Goal: Use online tool/utility: Utilize a website feature to perform a specific function

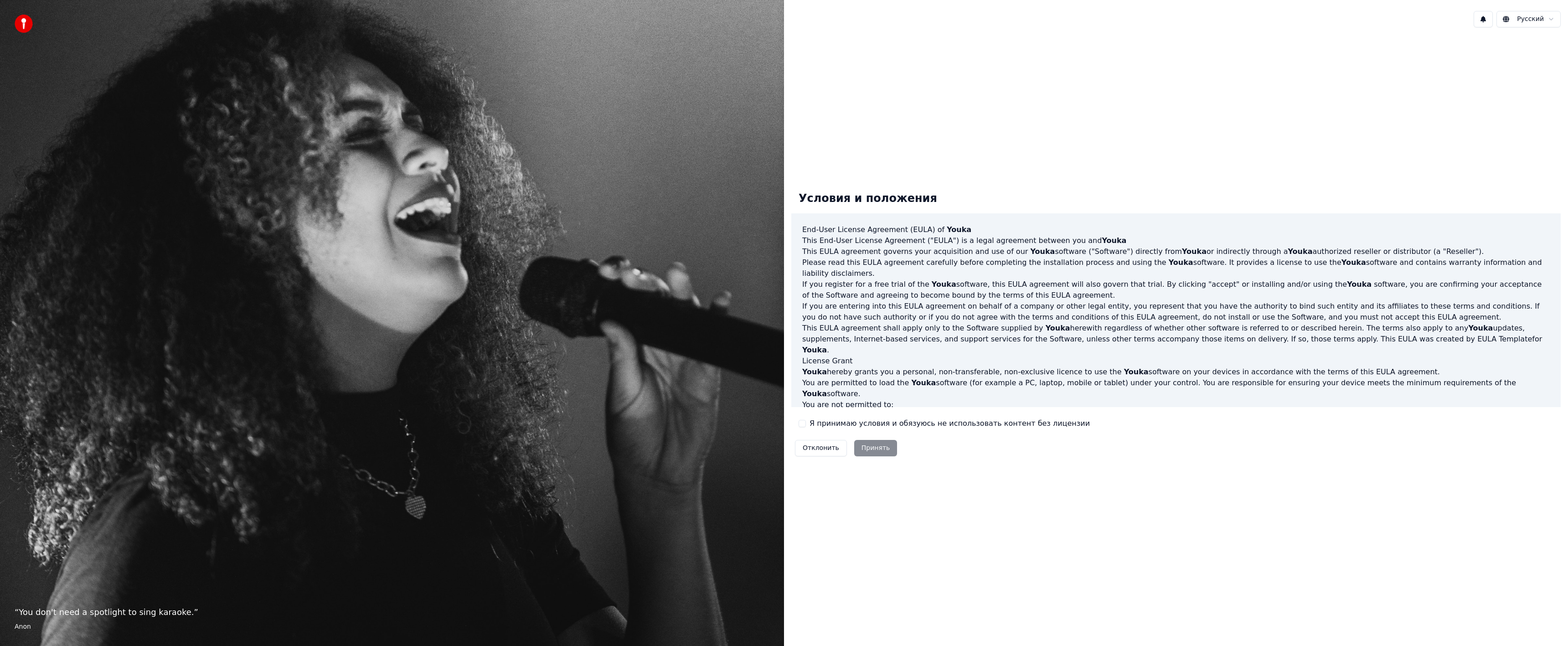
click at [863, 451] on div "Отклонить Принять" at bounding box center [846, 448] width 110 height 24
click at [856, 423] on label "Я принимаю условия и обязуюсь не использовать контент без лицензии" at bounding box center [950, 424] width 281 height 11
click at [806, 423] on button "Я принимаю условия и обязуюсь не использовать контент без лицензии" at bounding box center [802, 424] width 7 height 7
click at [880, 448] on button "Принять" at bounding box center [875, 448] width 43 height 16
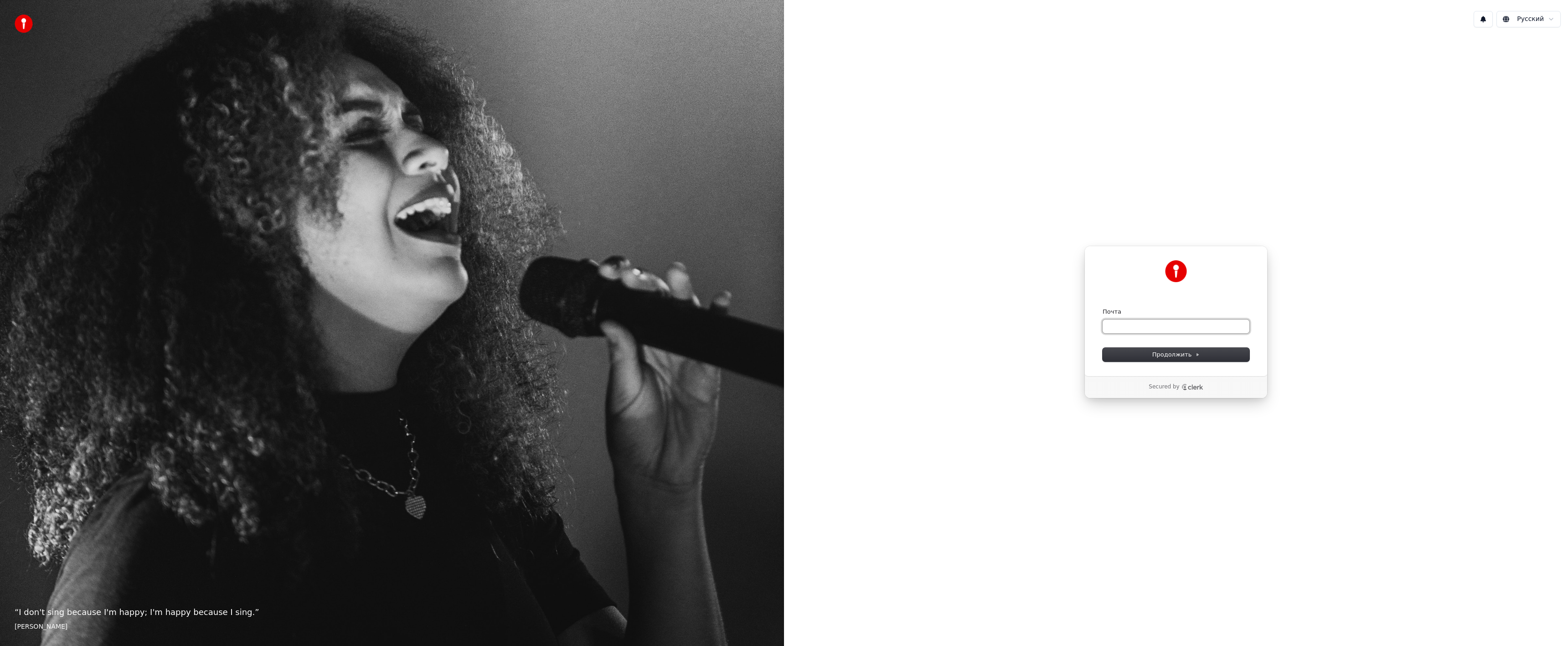
click at [1170, 329] on input "Почта" at bounding box center [1175, 326] width 147 height 13
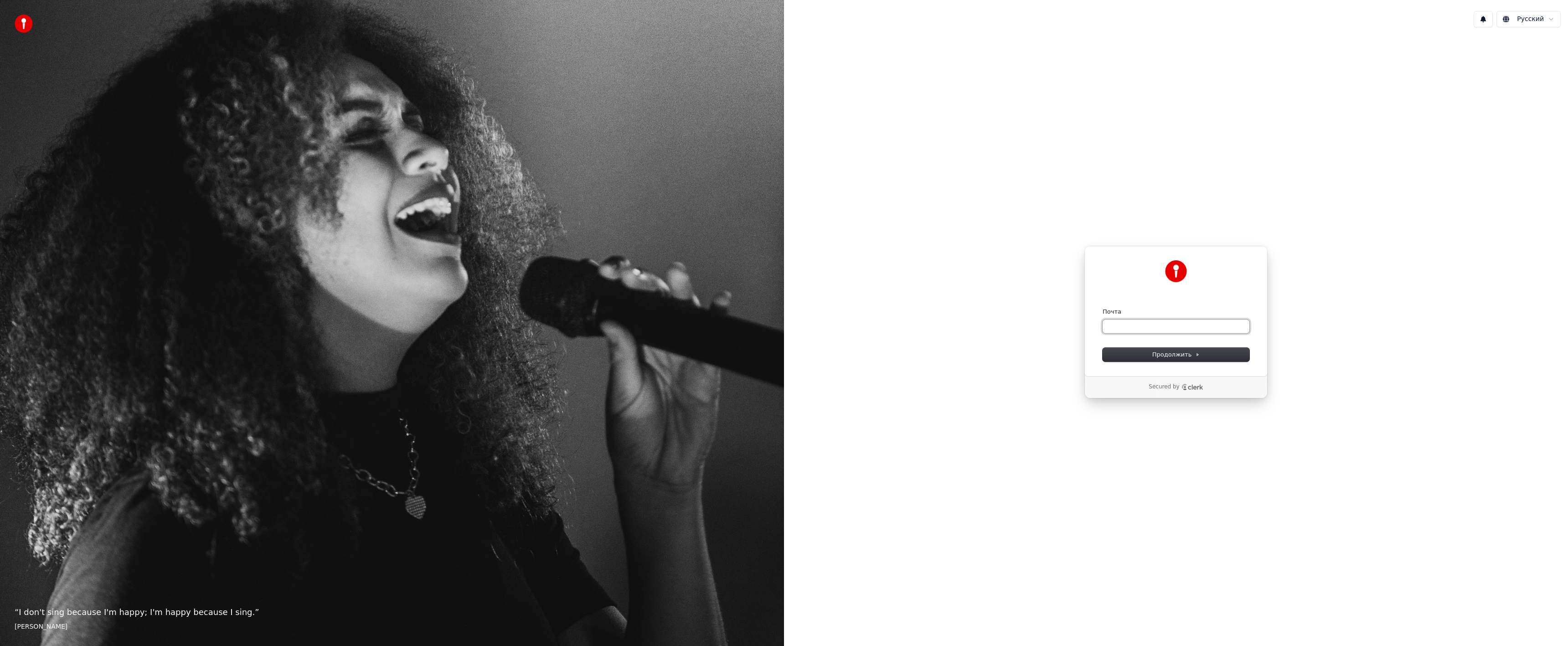
paste input "**********"
click at [1158, 356] on span "Продолжить" at bounding box center [1176, 354] width 48 height 8
type input "**********"
type input "******"
type input "*"
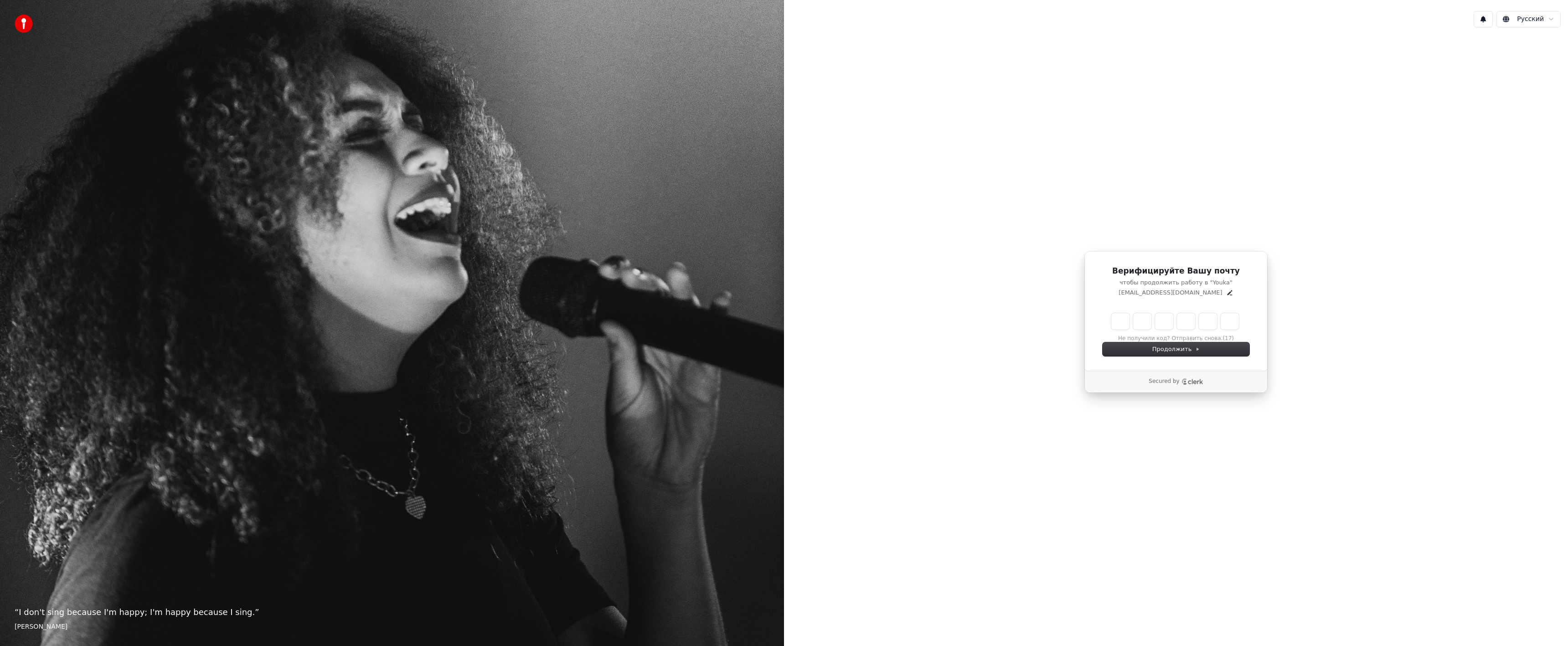
type input "*"
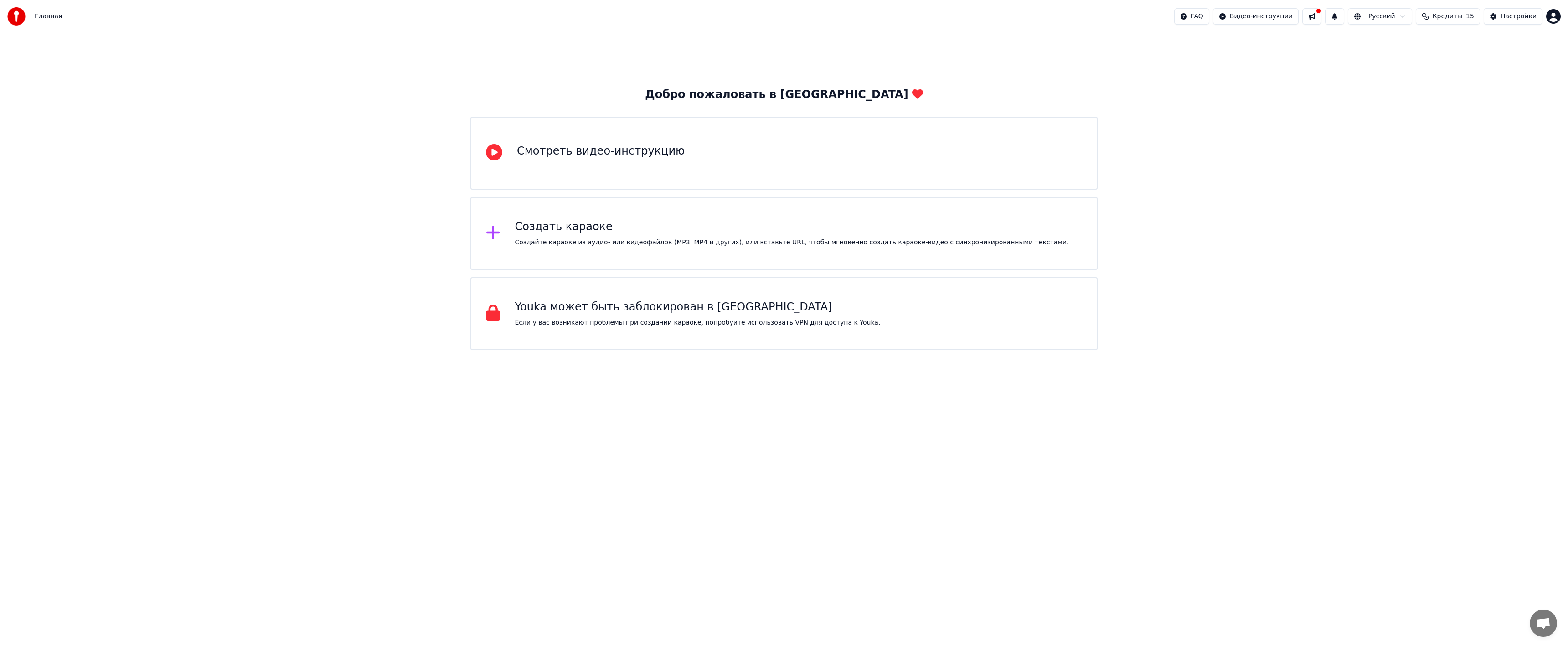
click at [640, 140] on div "Смотреть видео-инструкцию" at bounding box center [784, 153] width 627 height 73
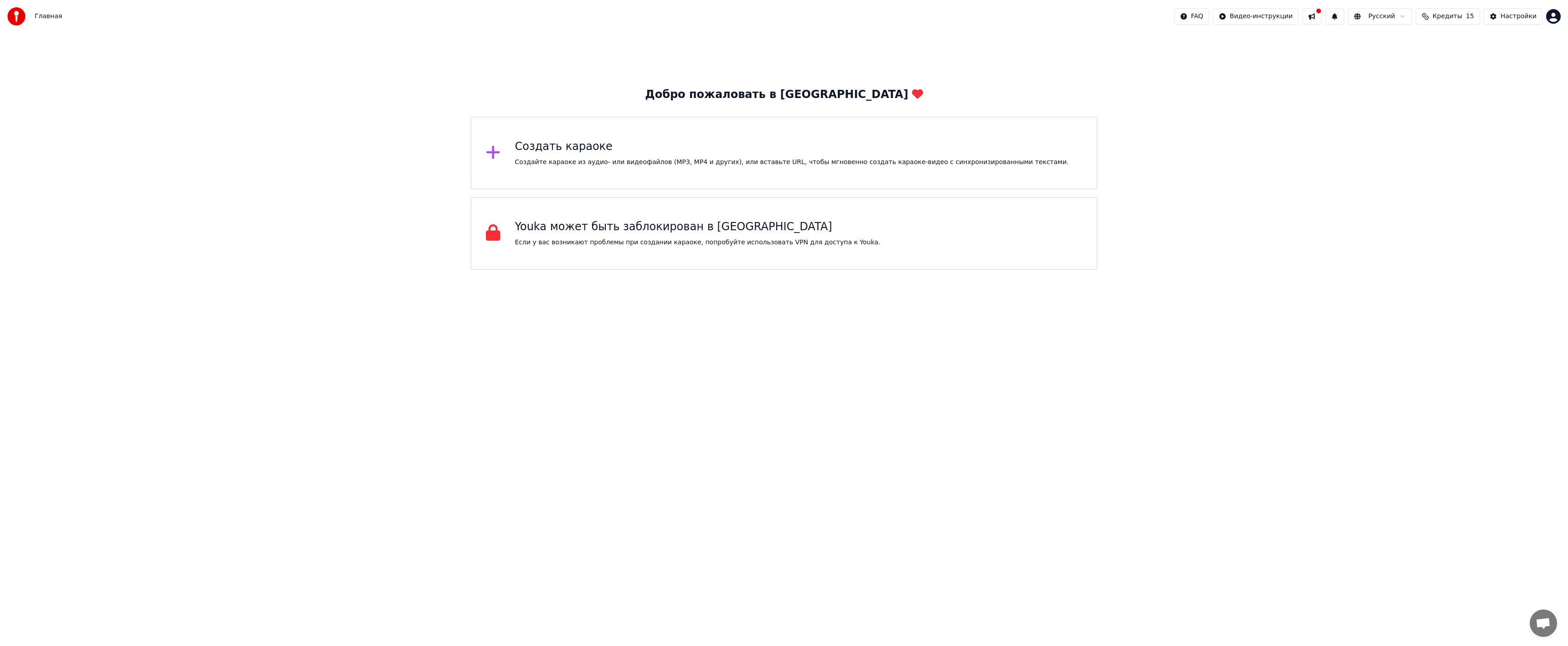
click at [595, 163] on div "Создайте караоке из аудио- или видеофайлов (MP3, MP4 и других), или вставьте UR…" at bounding box center [792, 162] width 554 height 9
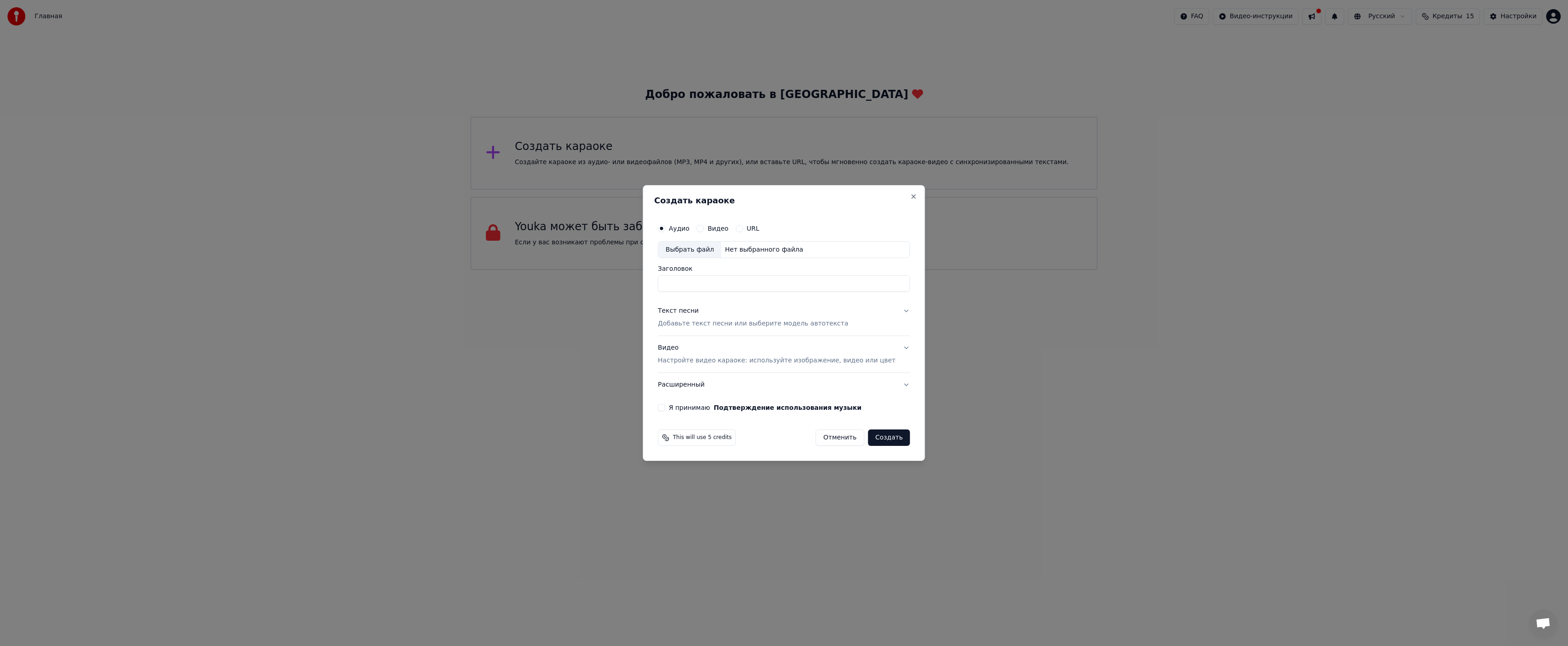
click at [754, 228] on div "URL" at bounding box center [747, 228] width 24 height 7
click at [743, 230] on button "URL" at bounding box center [740, 228] width 7 height 7
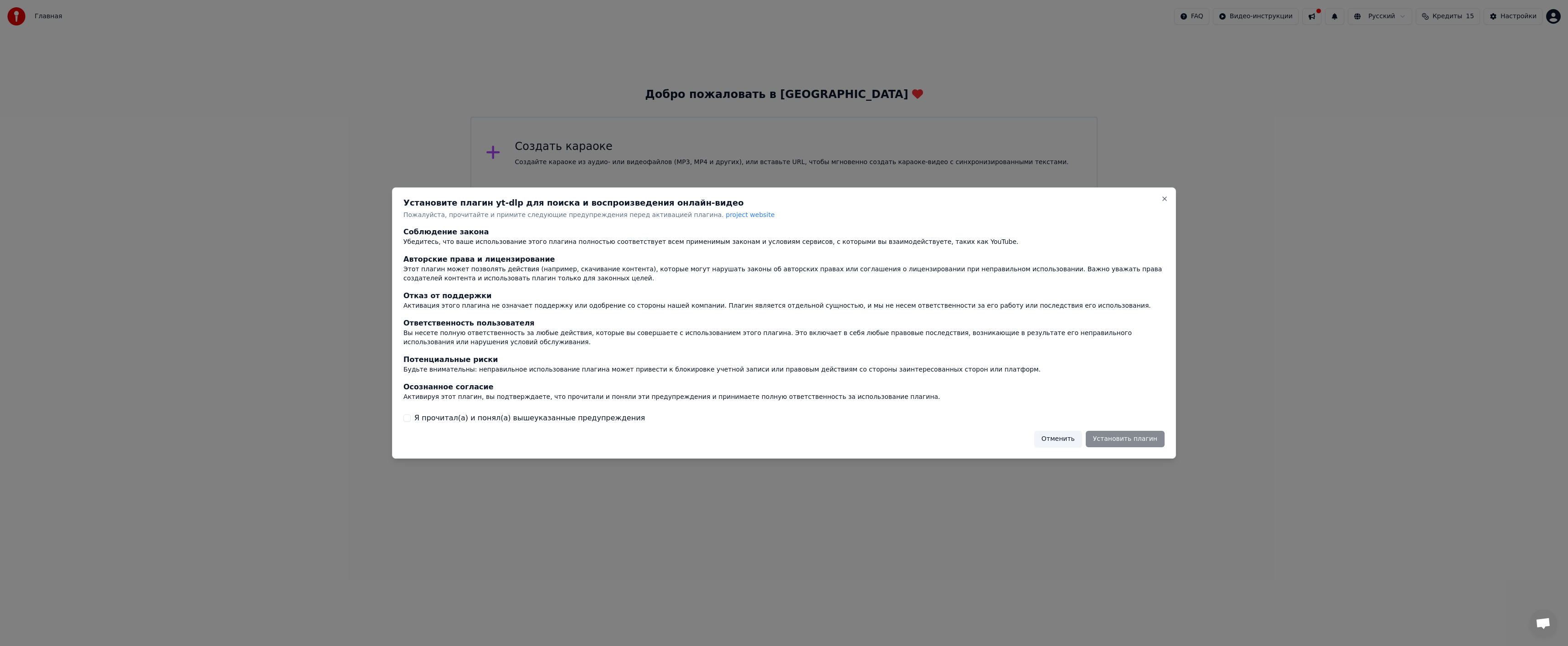
drag, startPoint x: 1079, startPoint y: 439, endPoint x: 1071, endPoint y: 424, distance: 17.0
click at [1078, 439] on button "Отменить" at bounding box center [1058, 439] width 48 height 16
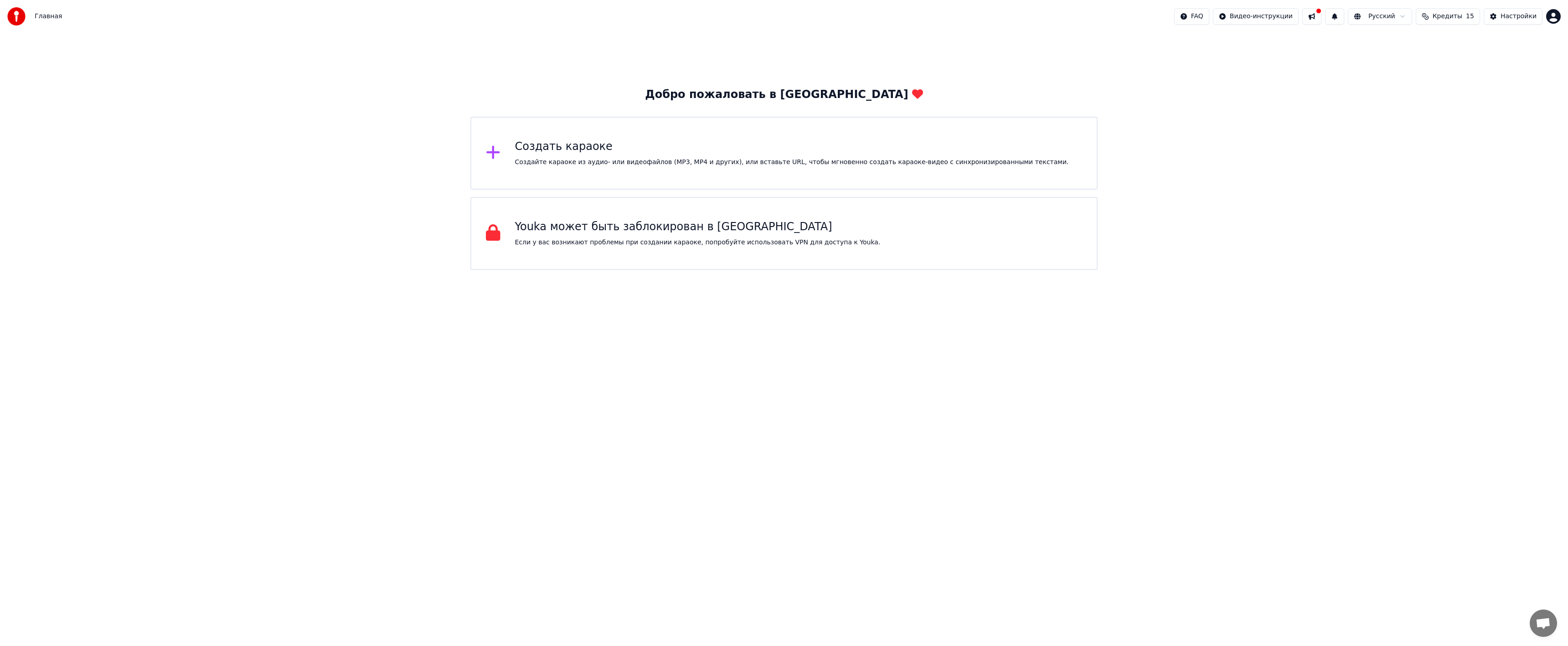
click at [672, 153] on div "Создать караоке" at bounding box center [792, 147] width 554 height 15
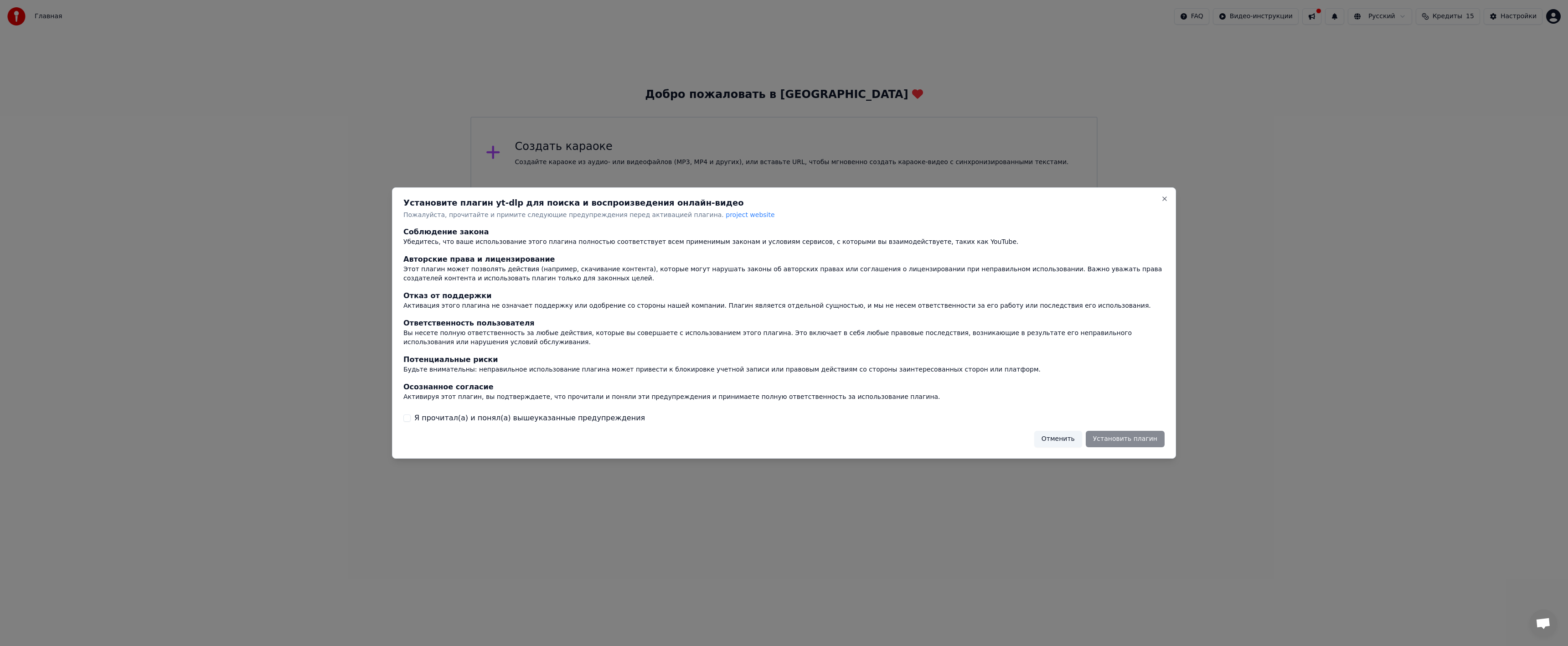
click at [687, 148] on div at bounding box center [784, 323] width 1568 height 646
click at [617, 65] on div at bounding box center [784, 323] width 1568 height 646
click at [1077, 440] on button "Отменить" at bounding box center [1058, 439] width 48 height 16
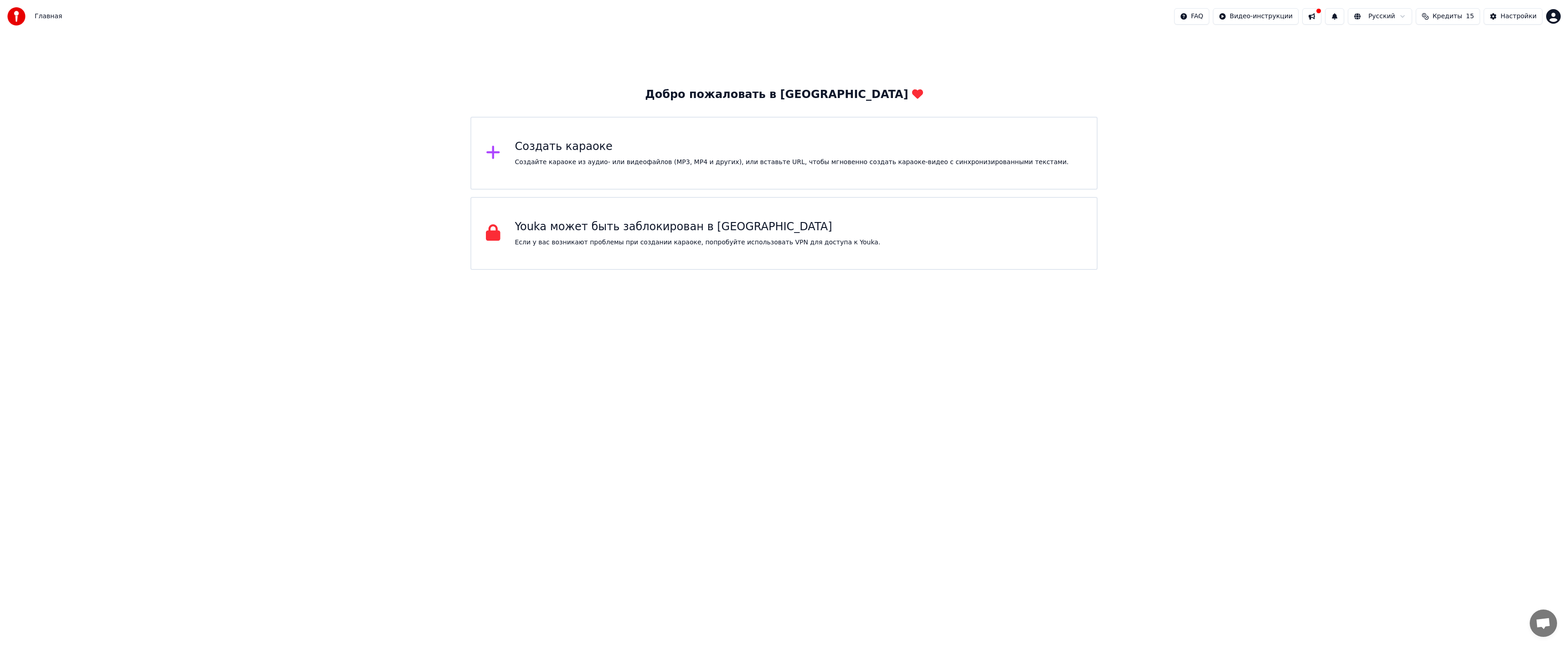
click at [665, 119] on div "Создать караоке Создайте караоке из аудио- или видеофайлов (MP3, MP4 и других),…" at bounding box center [784, 153] width 627 height 73
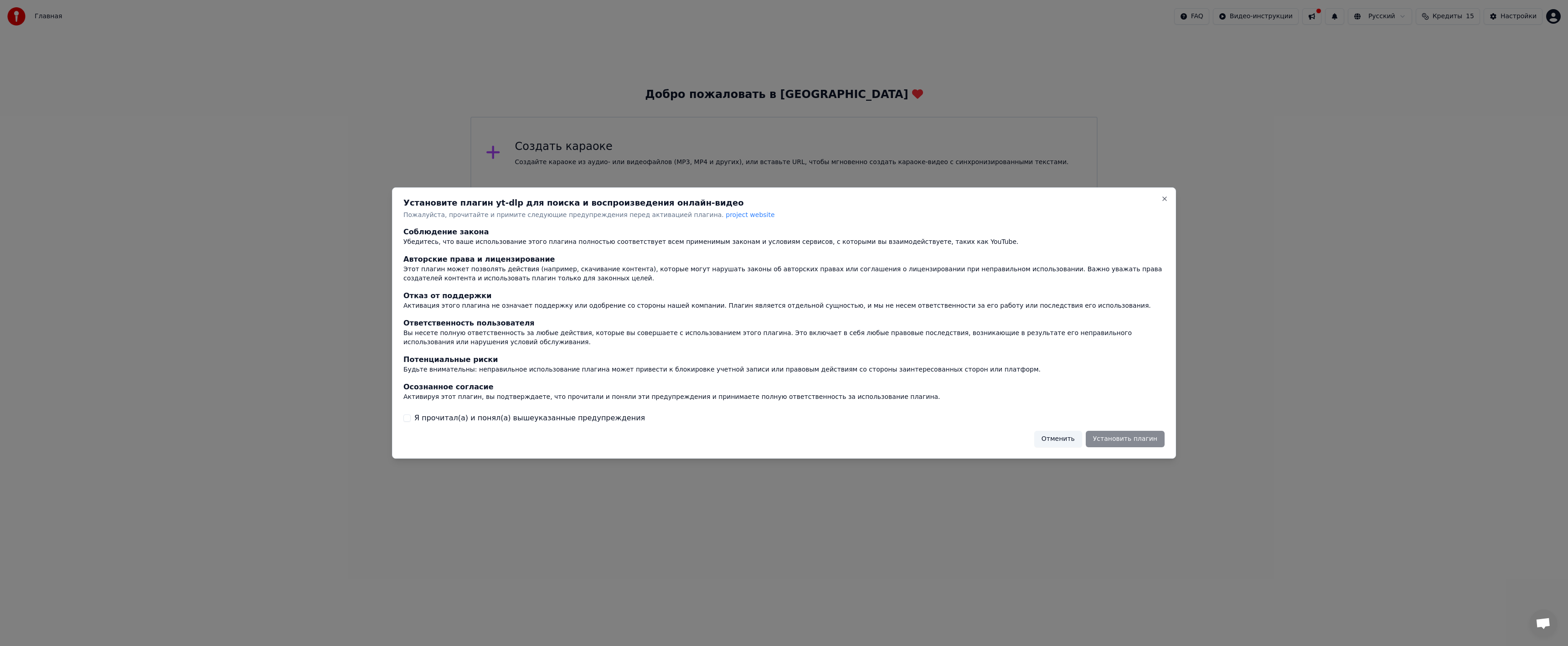
click at [551, 411] on div "Соблюдение закона Убедитесь, что ваше использование этого плагина полностью соо…" at bounding box center [784, 325] width 761 height 197
click at [414, 420] on div "Я прочитал(а) и понял(а) вышеуказанные предупреждения" at bounding box center [784, 418] width 761 height 11
click at [405, 418] on button "Я прочитал(а) и понял(а) вышеуказанные предупреждения" at bounding box center [407, 418] width 7 height 7
click at [1124, 437] on button "Установить плагин" at bounding box center [1125, 439] width 79 height 16
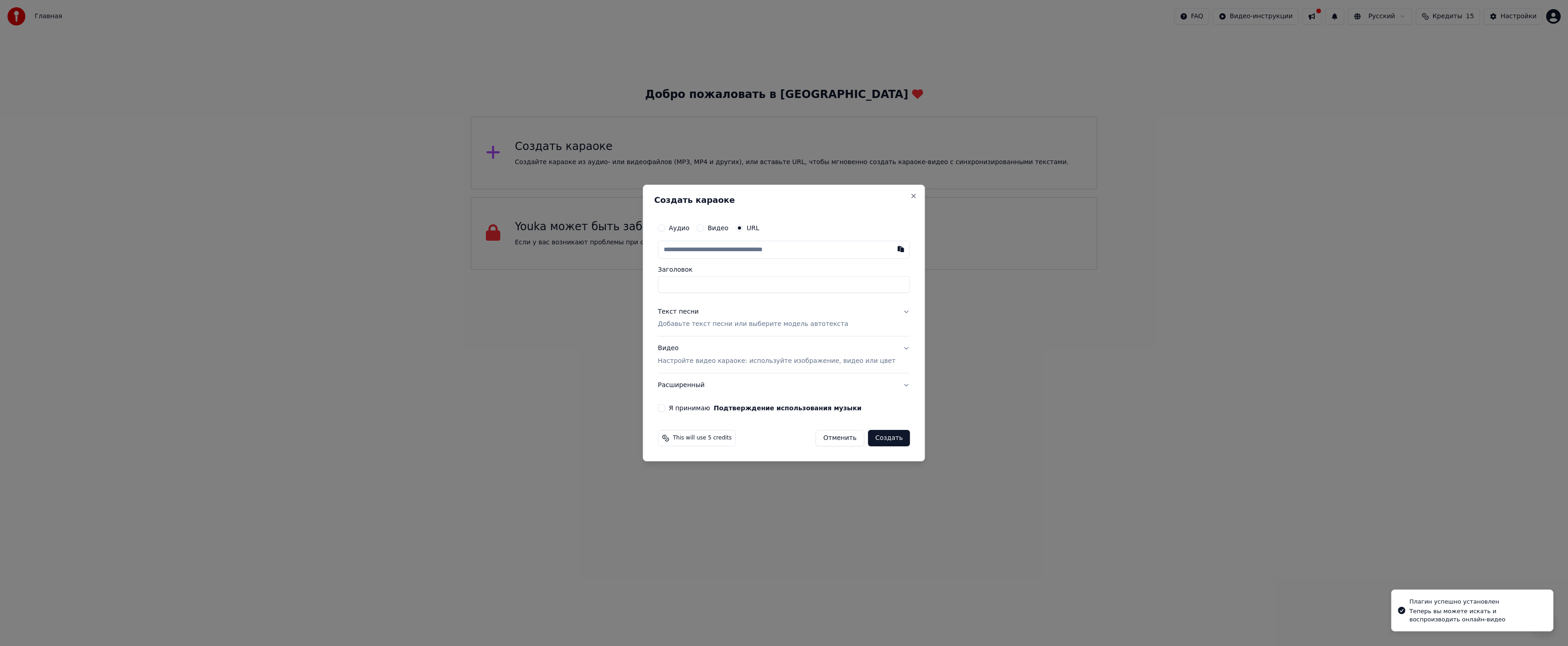
click at [687, 229] on label "Аудио" at bounding box center [679, 228] width 21 height 6
click at [665, 229] on button "Аудио" at bounding box center [662, 228] width 7 height 7
click at [710, 250] on div "Выбрать файл" at bounding box center [689, 250] width 63 height 16
type input "**********"
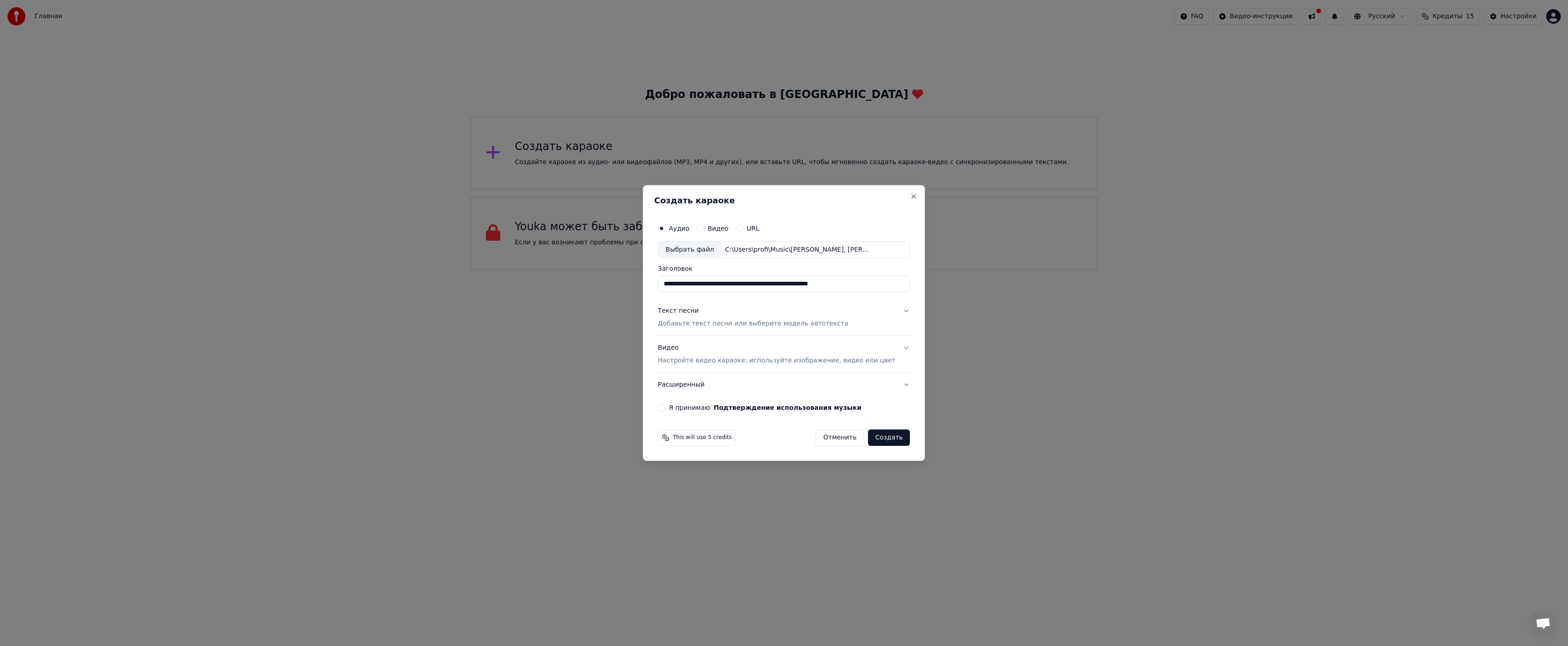
click at [780, 327] on p "Добавьте текст песни или выберите модель автотекста" at bounding box center [753, 324] width 191 height 9
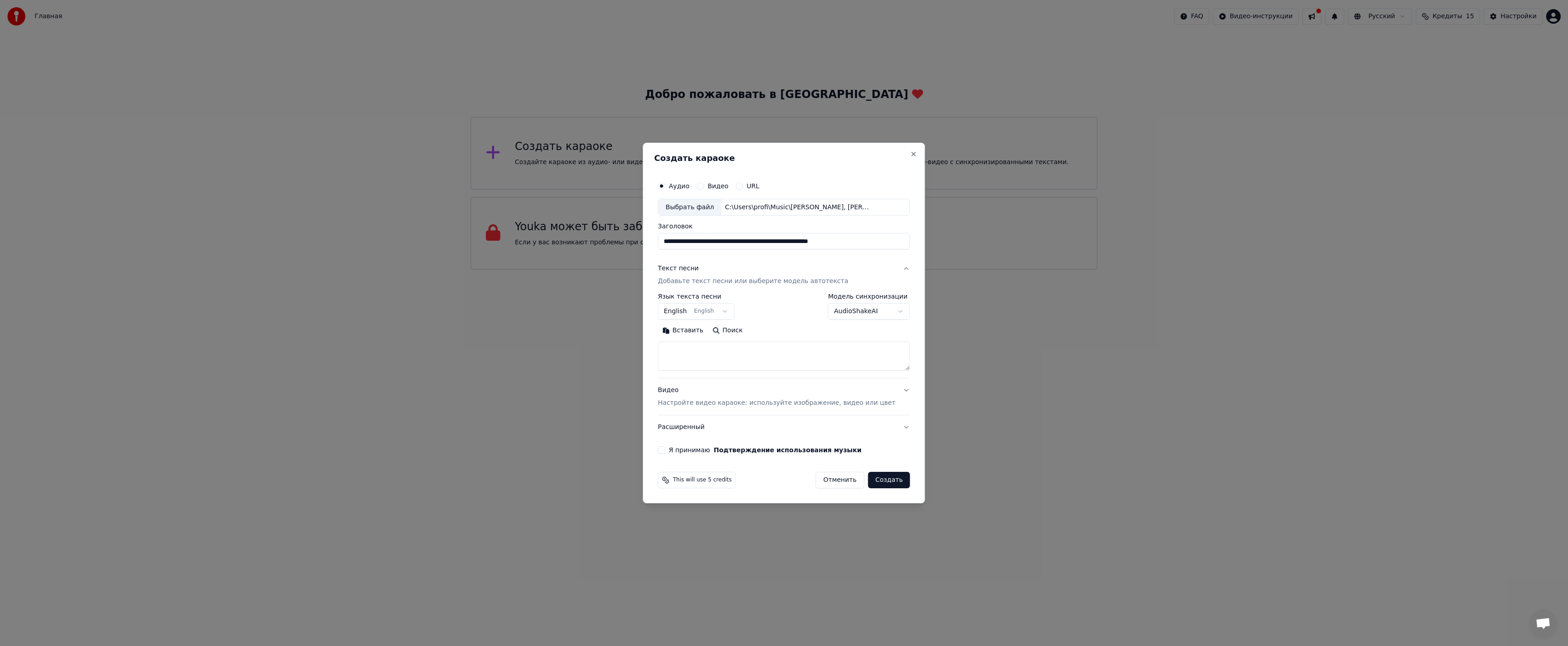
click at [734, 270] on body "**********" at bounding box center [784, 135] width 1568 height 270
select select "**"
click at [733, 349] on textarea at bounding box center [784, 357] width 252 height 29
click at [705, 328] on button "Вставить" at bounding box center [683, 331] width 50 height 15
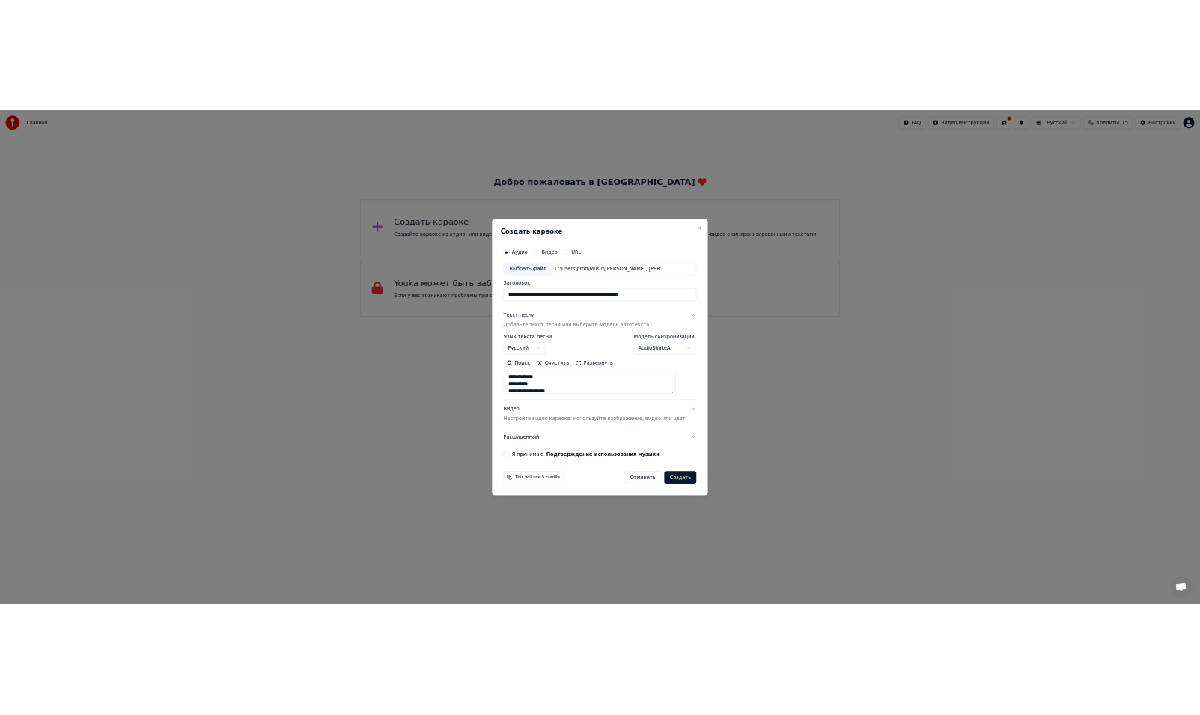
scroll to position [415, 0]
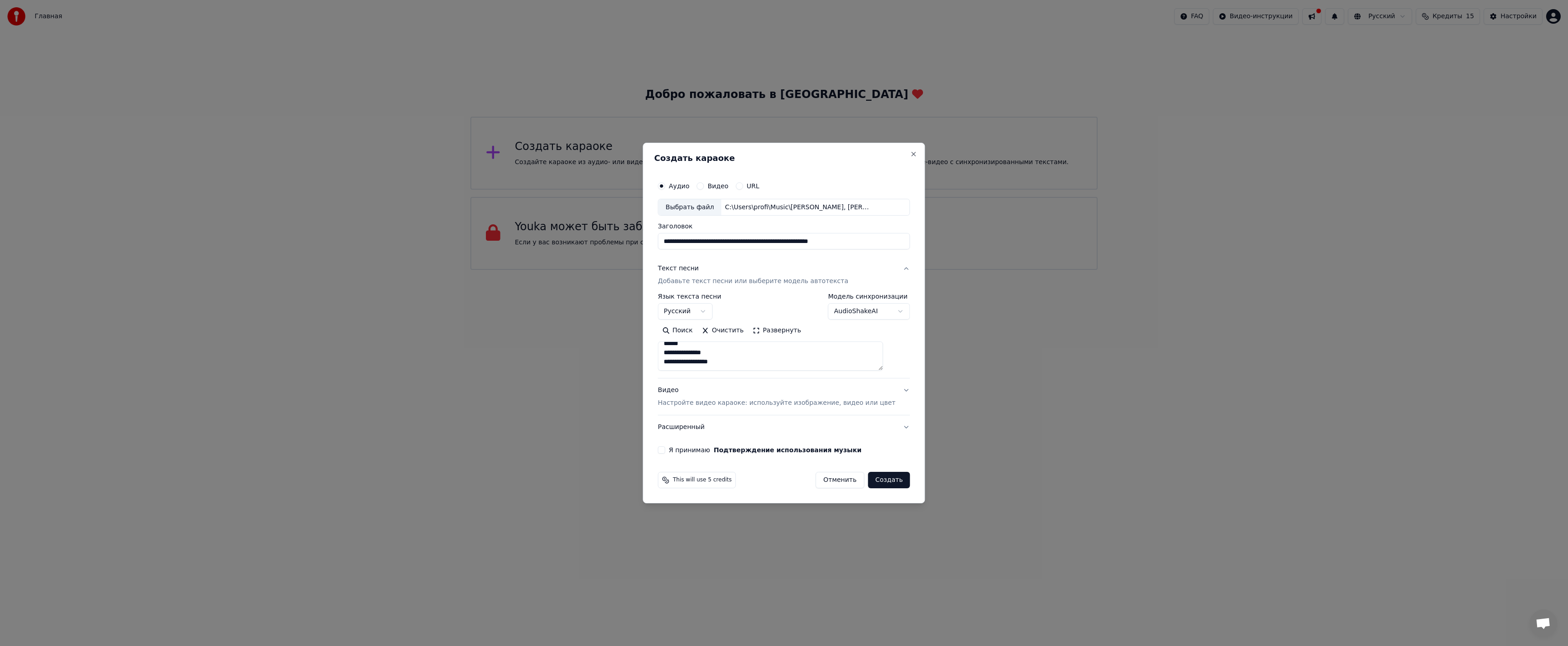
click at [665, 451] on button "Я принимаю Подтверждение использования музыки" at bounding box center [662, 450] width 7 height 7
click at [878, 477] on button "Создать" at bounding box center [889, 480] width 42 height 16
type textarea "**********"
